Goal: Contribute content: Add original content to the website for others to see

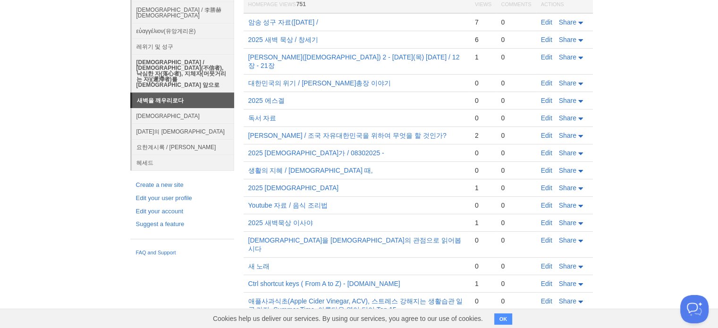
click at [185, 54] on link "[DEMOGRAPHIC_DATA] / [DEMOGRAPHIC_DATA](不信者), 낙심한 자(落心者), 지체자(머뭇거리는 자)(遲滯者)를 [D…" at bounding box center [183, 73] width 102 height 38
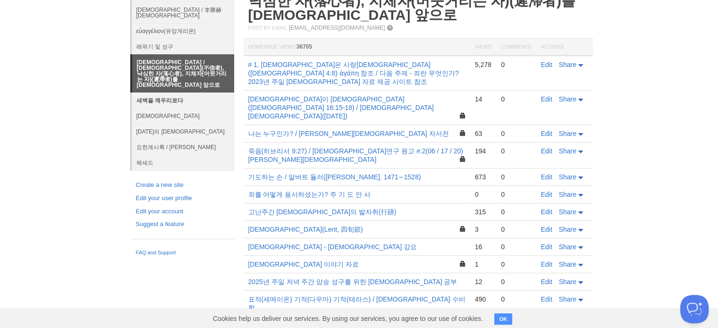
click at [178, 93] on link "새벽을 깨우리로다" at bounding box center [183, 101] width 102 height 16
click at [175, 93] on link "새벽을 깨우리로다" at bounding box center [183, 101] width 102 height 16
click at [164, 93] on link "새벽을 깨우리로다" at bounding box center [183, 101] width 102 height 16
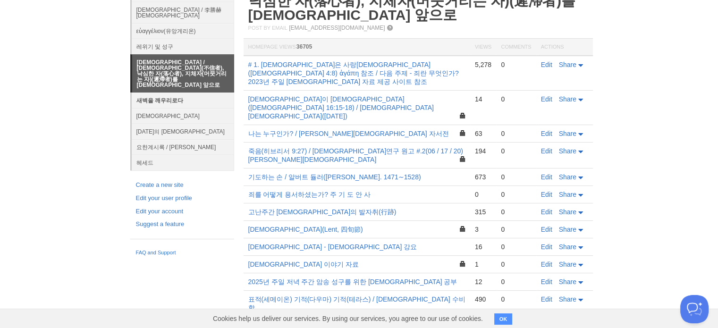
click at [164, 93] on link "새벽을 깨우리로다" at bounding box center [183, 101] width 102 height 16
click at [162, 93] on link "새벽을 깨우리로다" at bounding box center [183, 101] width 102 height 16
click at [172, 93] on link "새벽을 깨우리로다" at bounding box center [183, 101] width 102 height 16
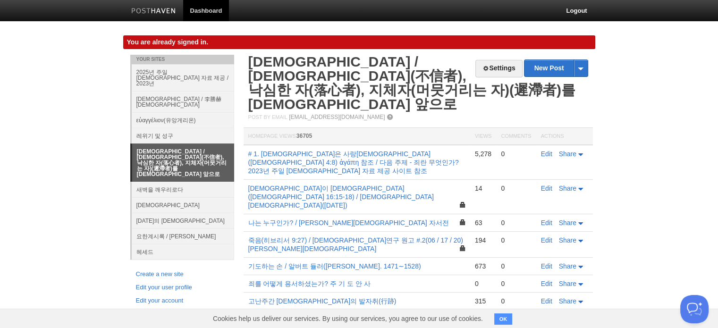
click at [160, 150] on link "[DEMOGRAPHIC_DATA] / [DEMOGRAPHIC_DATA](不信者), 낙심한 자(落心者), 지체자(머뭇거리는 자)(遲滯者)를 [D…" at bounding box center [183, 163] width 102 height 38
click at [115, 59] on body "Dashboard Logout You are already signed in. You are already signed in. × Post s…" at bounding box center [359, 311] width 718 height 623
click at [677, 40] on body "Dashboard Logout You are already signed in. You are already signed in. × Post s…" at bounding box center [359, 311] width 718 height 623
click at [206, 15] on link "Dashboard" at bounding box center [206, 10] width 46 height 21
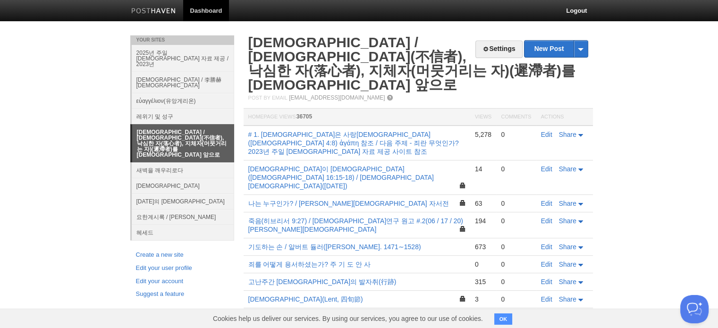
click at [198, 125] on link "[DEMOGRAPHIC_DATA] / [DEMOGRAPHIC_DATA](不信者), 낙심한 자(落心者), 지체자(머뭇거리는 자)(遲滯者)를 [D…" at bounding box center [183, 144] width 102 height 38
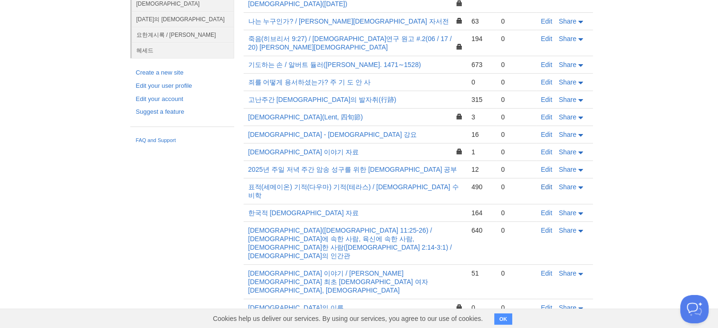
click at [541, 183] on link "Edit" at bounding box center [546, 187] width 11 height 8
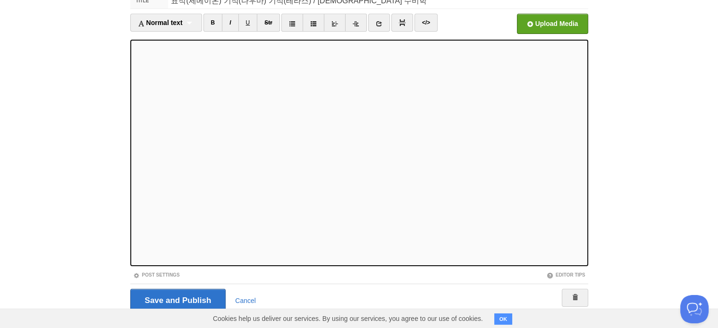
scroll to position [70, 0]
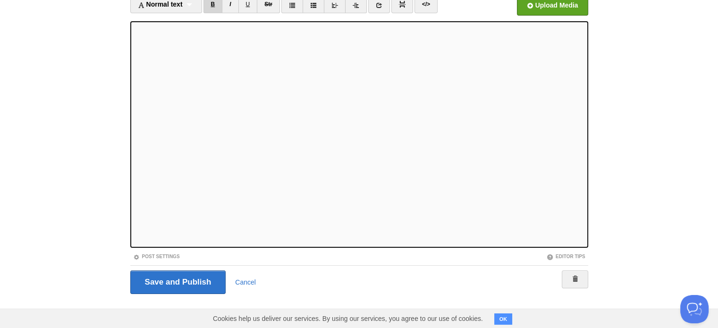
click at [210, 6] on link "B" at bounding box center [212, 4] width 19 height 18
click at [194, 0] on div "Normal text Normal text Heading 1 Heading 2 Heading 3" at bounding box center [166, 4] width 72 height 18
click at [180, 29] on link "Heading 1" at bounding box center [166, 35] width 71 height 14
click at [200, 7] on link "B" at bounding box center [199, 4] width 19 height 18
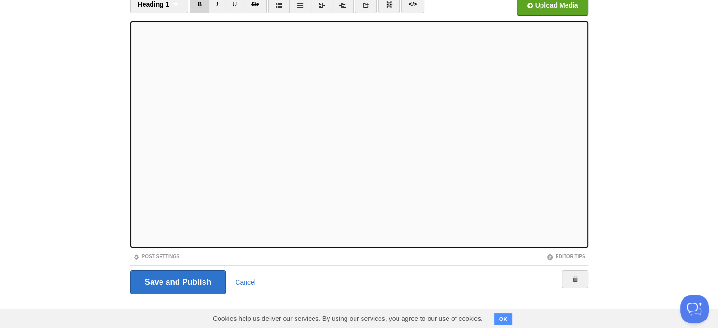
click at [204, 3] on link "B" at bounding box center [199, 4] width 19 height 18
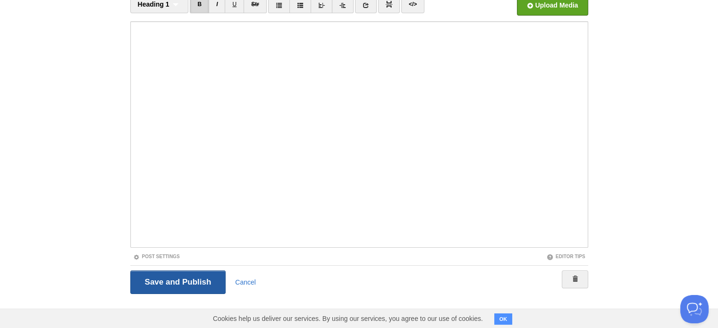
click at [181, 286] on input "Save and Publish" at bounding box center [178, 282] width 96 height 24
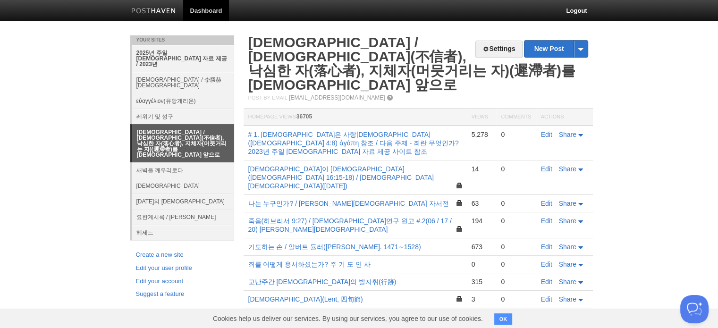
click at [206, 57] on link "2025년 주일 [DEMOGRAPHIC_DATA] 자료 제공 / 2023년" at bounding box center [183, 58] width 102 height 27
click at [185, 54] on link "2025년 주일 [DEMOGRAPHIC_DATA] 자료 제공 / 2023년" at bounding box center [183, 58] width 102 height 27
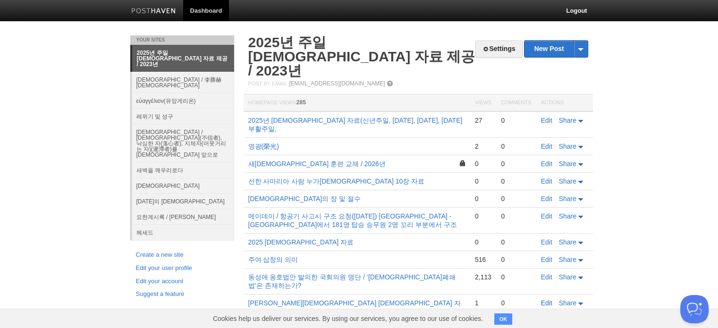
click at [549, 299] on link "Edit" at bounding box center [546, 303] width 11 height 8
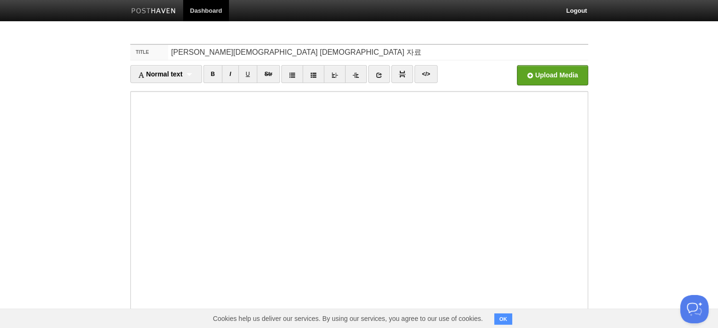
drag, startPoint x: 717, startPoint y: 190, endPoint x: 721, endPoint y: 277, distance: 86.5
click at [718, 277] on html "Dashboard Logout Post saved × Your Sites 2025년 주일 [DEMOGRAPHIC_DATA] 자료 제공 / 20…" at bounding box center [359, 199] width 718 height 399
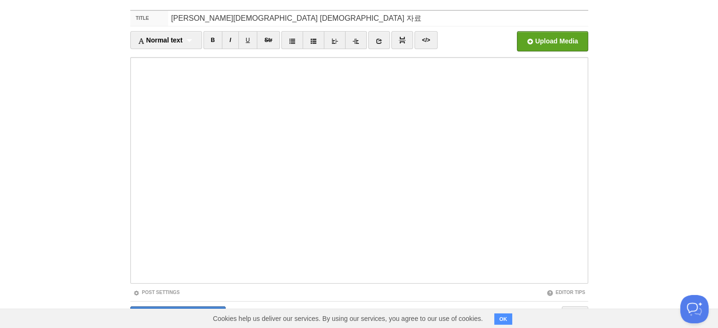
scroll to position [70, 0]
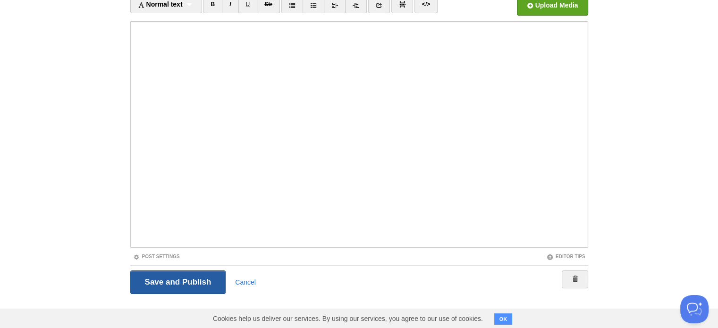
click at [186, 290] on input "Save and Publish" at bounding box center [178, 282] width 96 height 24
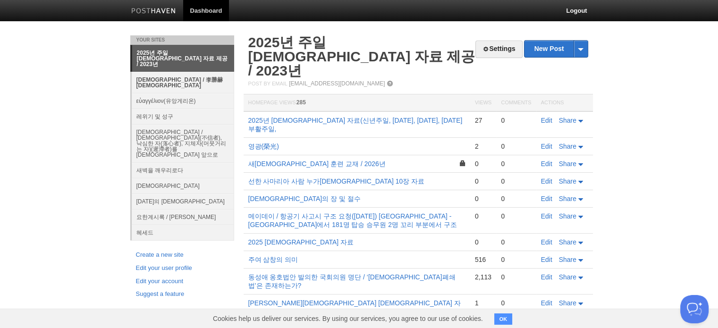
click at [200, 72] on link "[DEMOGRAPHIC_DATA] / 李勝赫[DEMOGRAPHIC_DATA]" at bounding box center [183, 82] width 102 height 21
click at [197, 72] on link "[DEMOGRAPHIC_DATA] / 李勝赫[DEMOGRAPHIC_DATA]" at bounding box center [183, 82] width 102 height 21
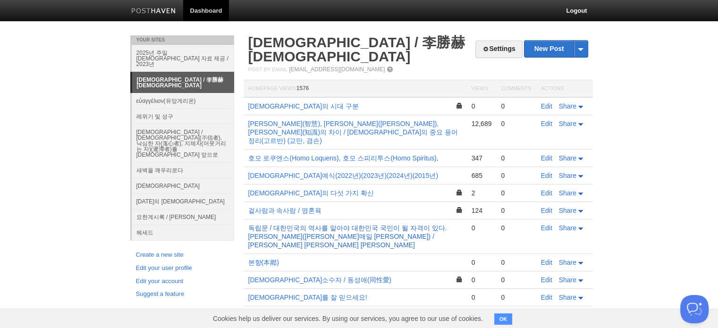
scroll to position [154, 0]
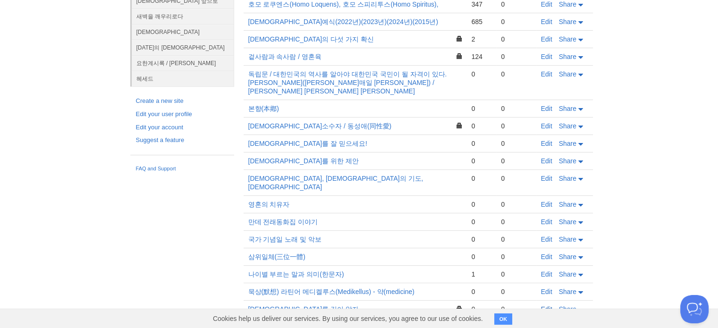
click at [547, 305] on link "Edit" at bounding box center [546, 309] width 11 height 8
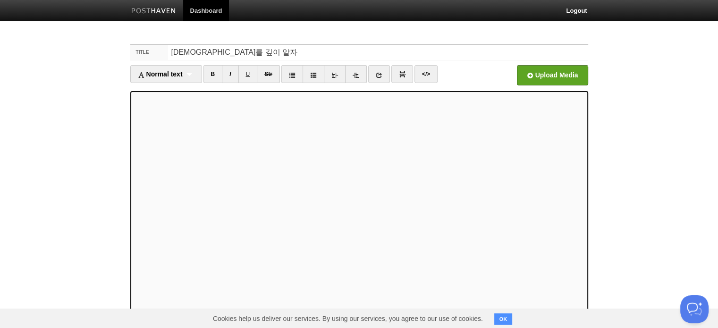
scroll to position [70, 0]
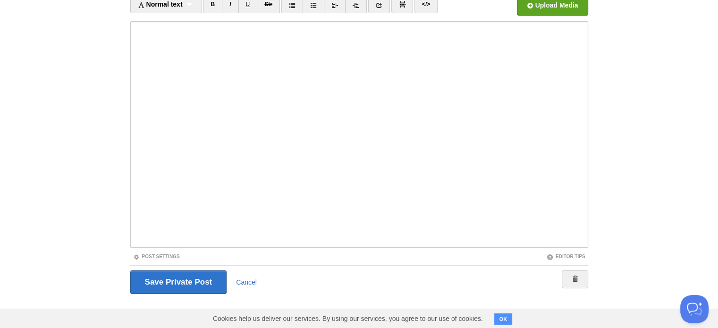
drag, startPoint x: 126, startPoint y: 63, endPoint x: 132, endPoint y: 63, distance: 5.7
click at [132, 63] on div "Title [DEMOGRAPHIC_DATA]를 깊이 알자 Normal text Normal text Heading 1 Heading 2 Hea…" at bounding box center [359, 148] width 472 height 364
